Goal: Transaction & Acquisition: Purchase product/service

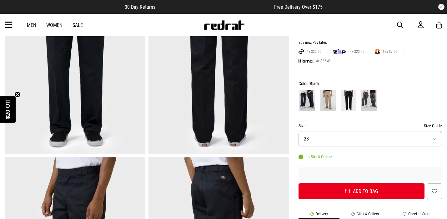
scroll to position [98, 0]
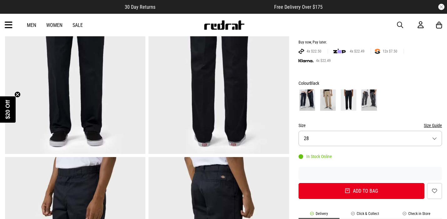
click at [369, 89] on img at bounding box center [369, 99] width 16 height 21
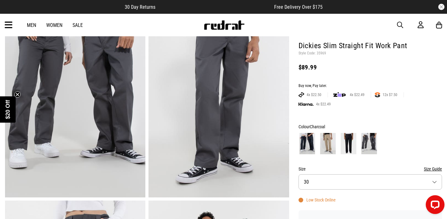
click at [350, 137] on img at bounding box center [349, 143] width 16 height 21
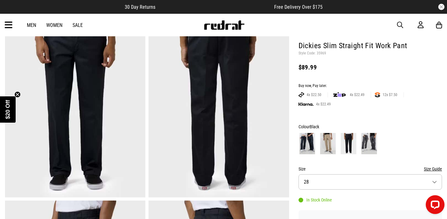
click at [337, 176] on button "Size 28" at bounding box center [370, 181] width 143 height 15
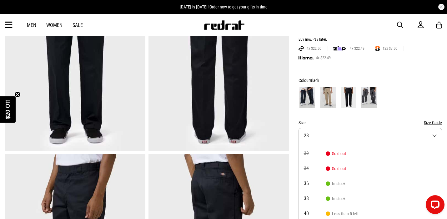
scroll to position [27, 0]
click at [374, 128] on button "Size 28" at bounding box center [370, 135] width 143 height 15
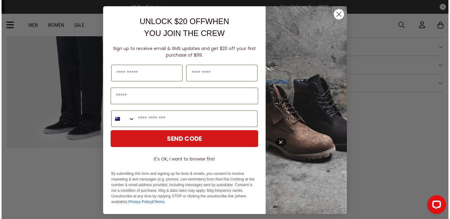
scroll to position [302, 0]
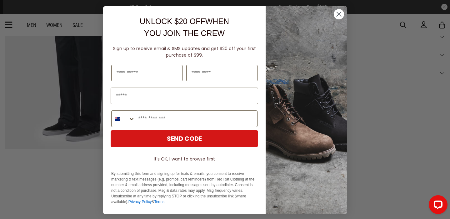
click at [339, 12] on icon "Close dialog" at bounding box center [339, 14] width 4 height 4
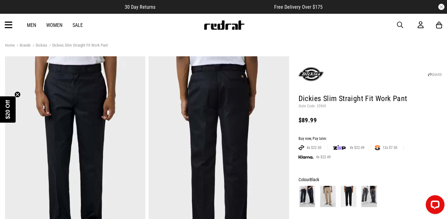
scroll to position [0, 0]
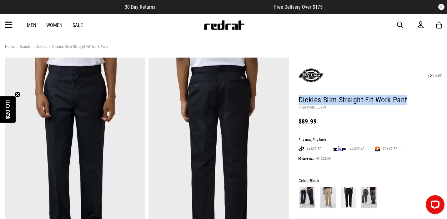
drag, startPoint x: 298, startPoint y: 101, endPoint x: 406, endPoint y: 104, distance: 108.5
copy h1 "Dickies Slim Straight Fit Work Pant"
